Goal: Task Accomplishment & Management: Complete application form

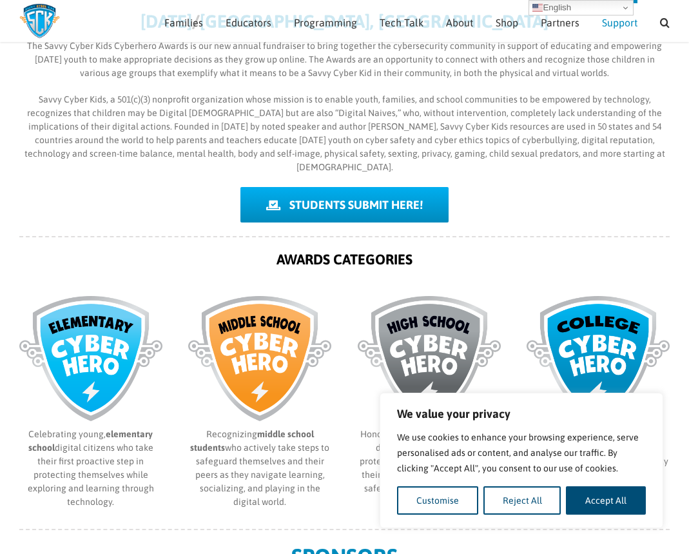
scroll to position [289, 0]
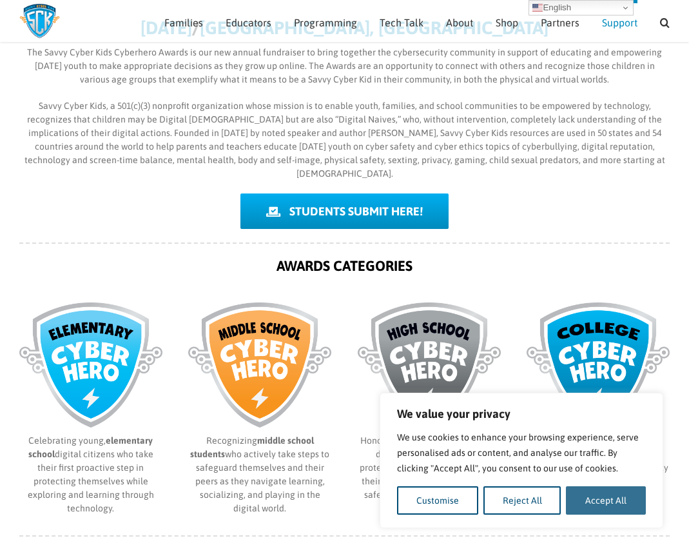
click at [620, 493] on button "Accept All" at bounding box center [606, 500] width 80 height 28
checkbox input "true"
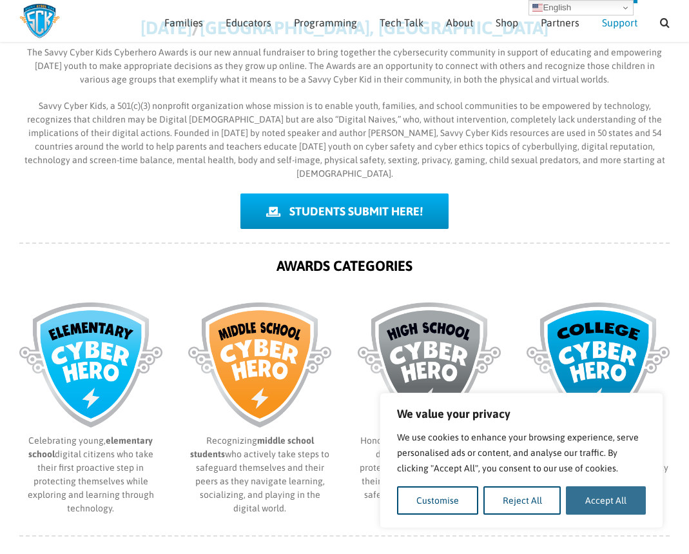
checkbox input "true"
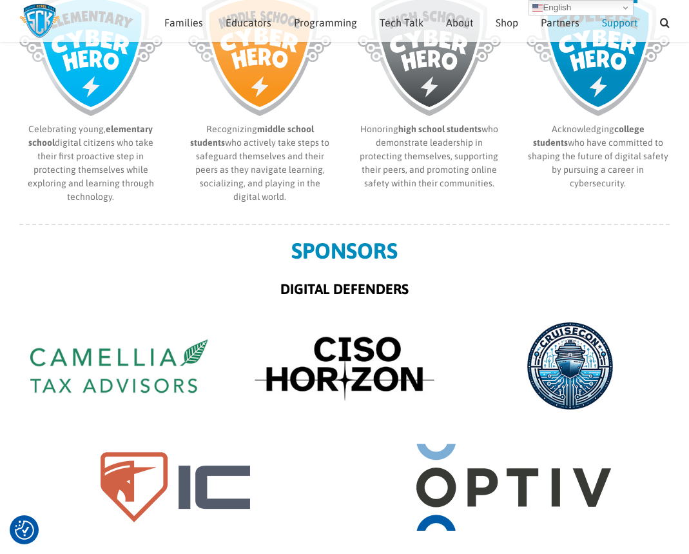
scroll to position [467, 0]
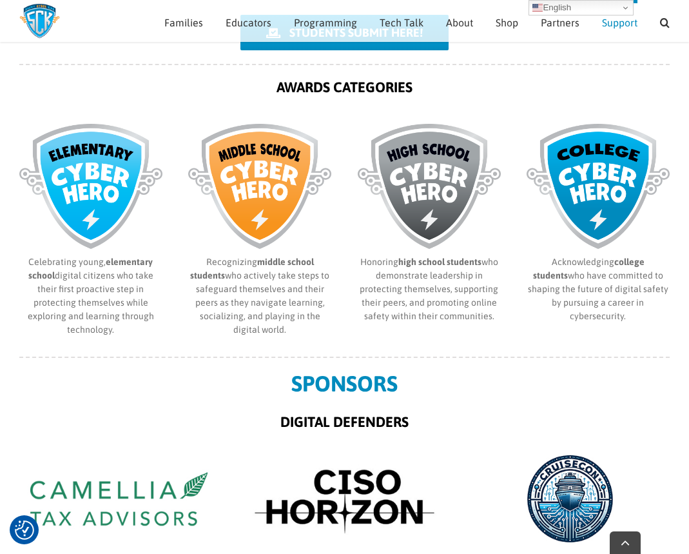
drag, startPoint x: 536, startPoint y: 244, endPoint x: 583, endPoint y: 312, distance: 82.4
click at [583, 312] on div "Celebrating young, elementary school digital citizens who take their first proa…" at bounding box center [344, 235] width 650 height 242
click at [576, 281] on p "Acknowledging college students who have committed to shaping the future of digi…" at bounding box center [598, 289] width 143 height 68
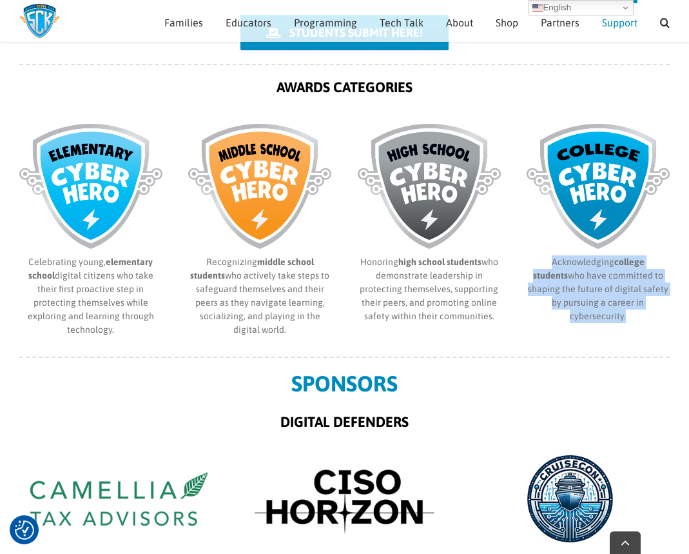
click at [576, 281] on p "Acknowledging college students who have committed to shaping the future of digi…" at bounding box center [598, 289] width 143 height 68
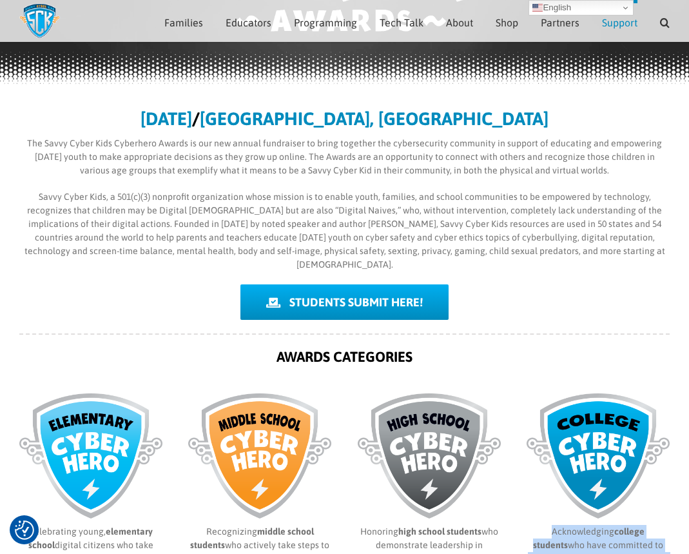
scroll to position [197, 0]
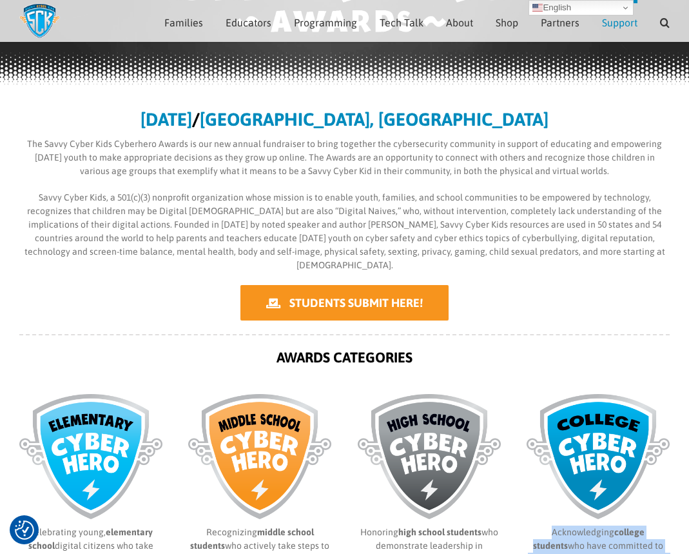
click at [411, 285] on link "STUDENTS SUBMIT HERE!" at bounding box center [344, 302] width 208 height 35
